Goal: Find specific page/section: Find specific page/section

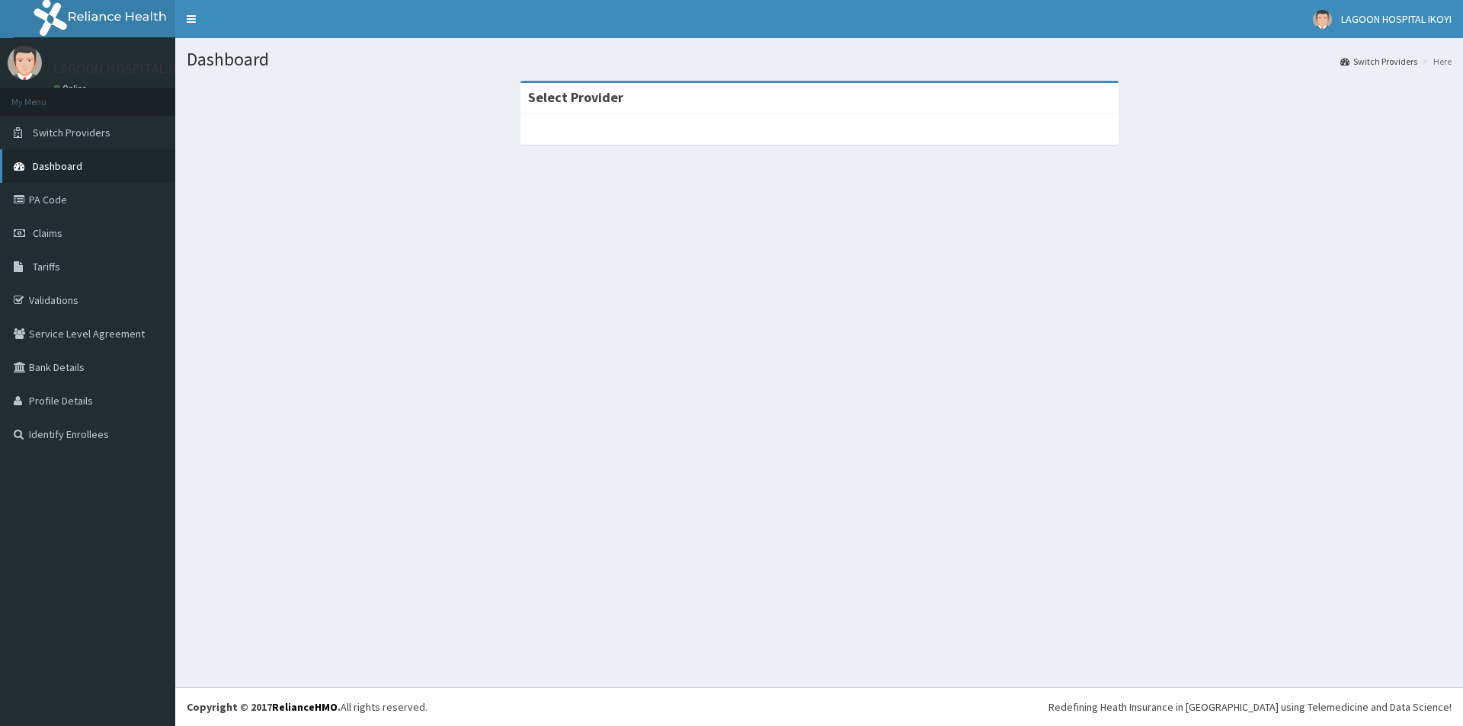
click at [75, 163] on span "Dashboard" at bounding box center [58, 166] width 50 height 14
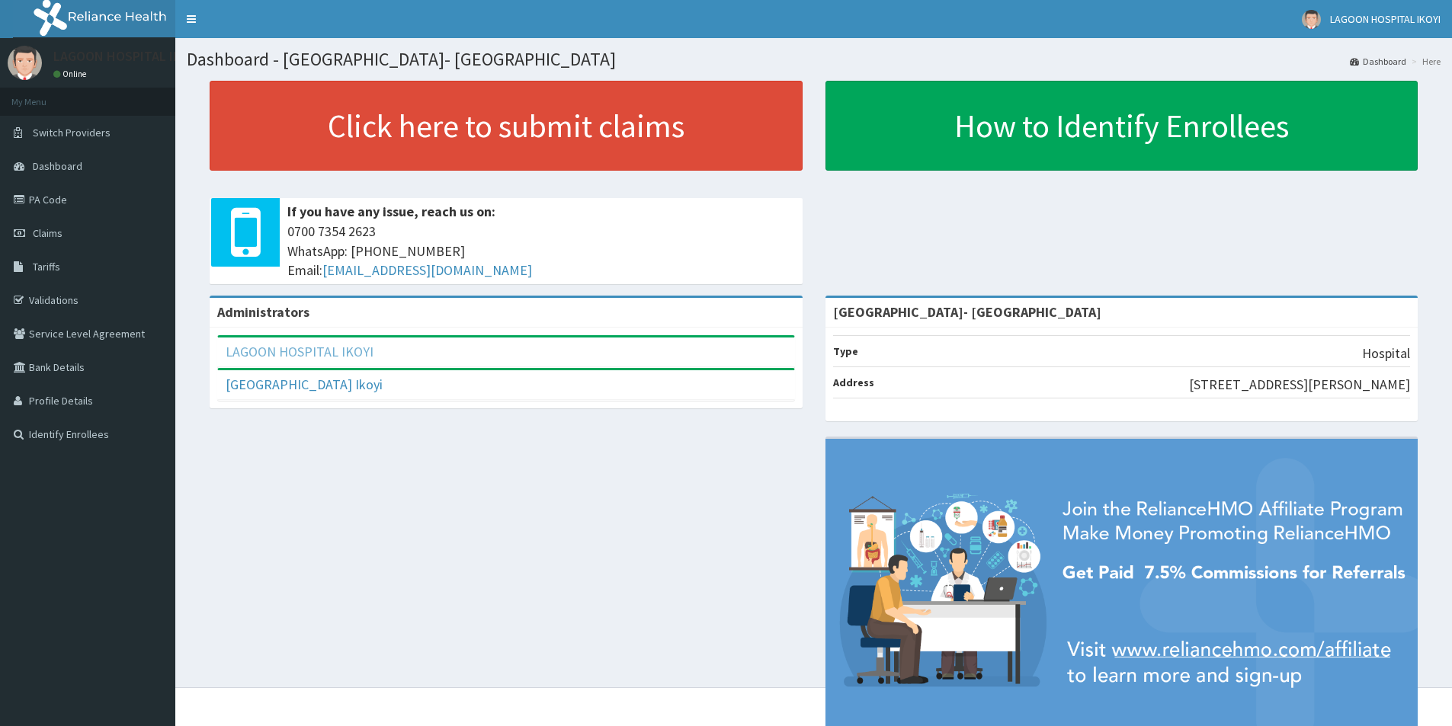
click at [270, 357] on link "LAGOON HOSPITAL IKOYI" at bounding box center [300, 352] width 148 height 18
click at [82, 131] on span "Switch Providers" at bounding box center [72, 133] width 78 height 14
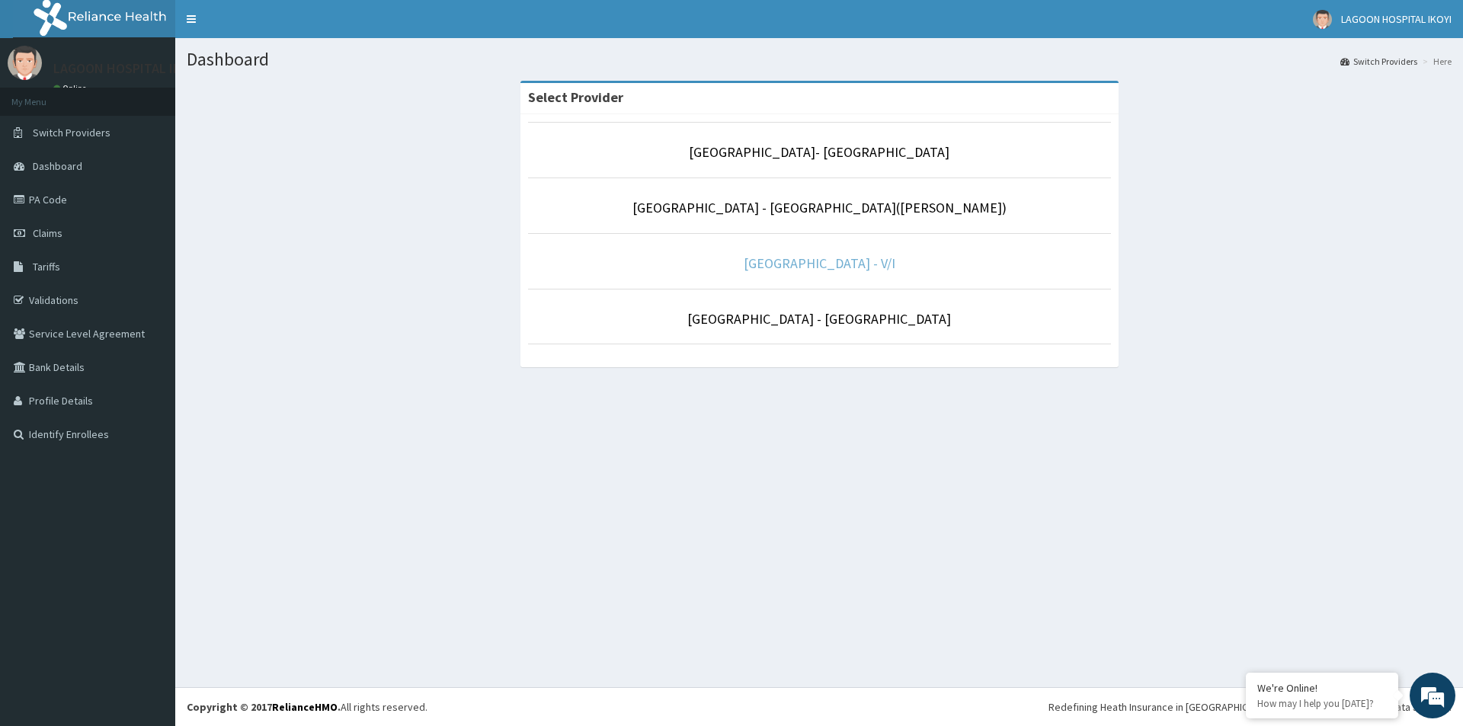
click at [812, 261] on link "[GEOGRAPHIC_DATA] - V/I" at bounding box center [820, 263] width 152 height 18
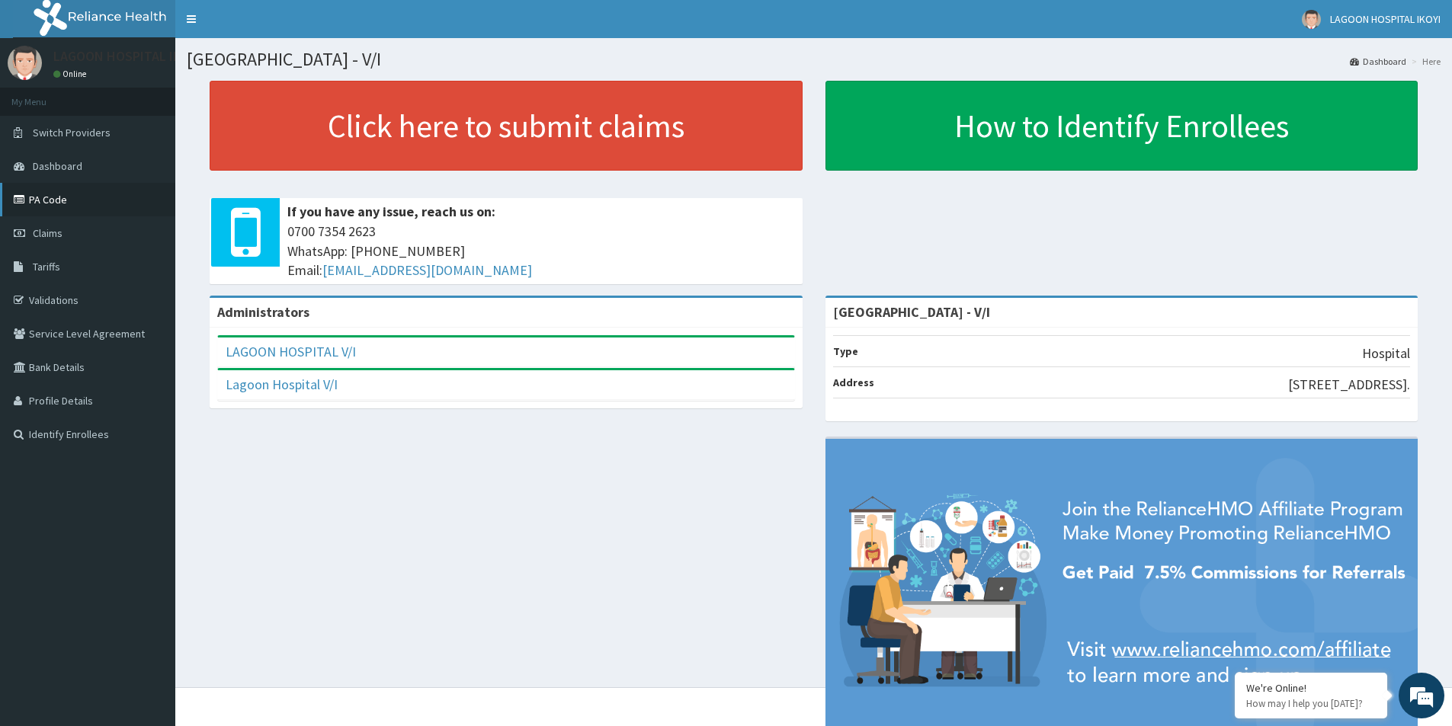
click at [56, 199] on link "PA Code" at bounding box center [87, 200] width 175 height 34
click at [41, 201] on link "PA Code" at bounding box center [87, 200] width 175 height 34
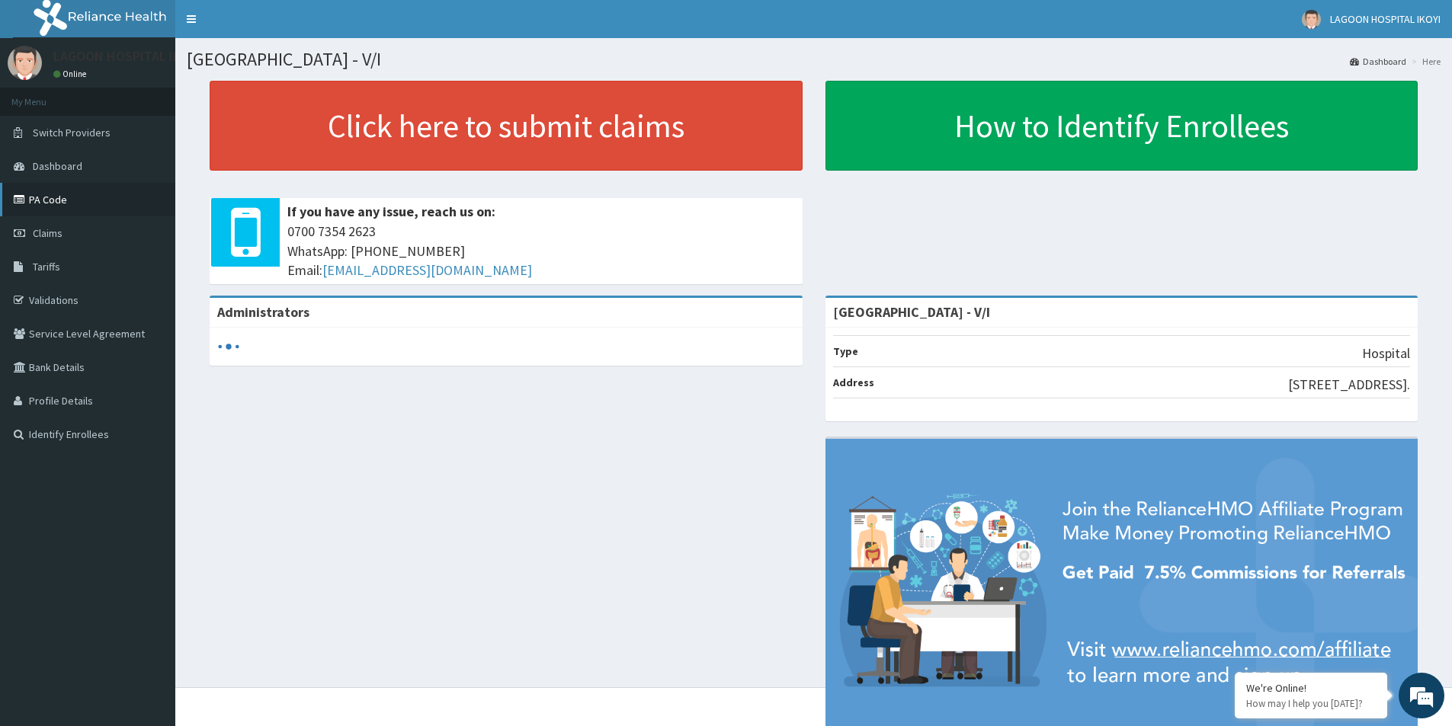
click at [50, 203] on link "PA Code" at bounding box center [87, 200] width 175 height 34
